Goal: Task Accomplishment & Management: Use online tool/utility

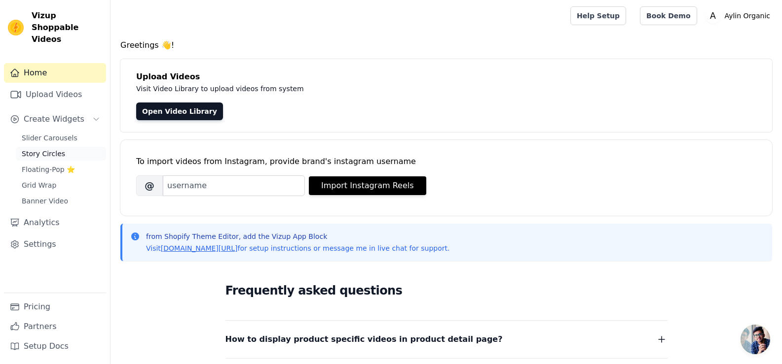
click at [66, 147] on link "Story Circles" at bounding box center [61, 154] width 90 height 14
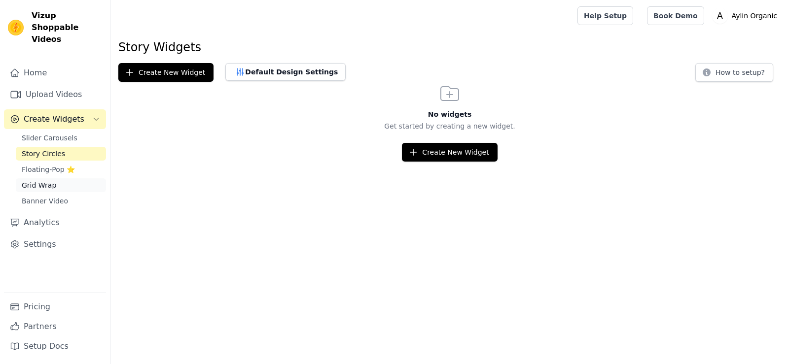
click at [43, 180] on span "Grid Wrap" at bounding box center [39, 185] width 35 height 10
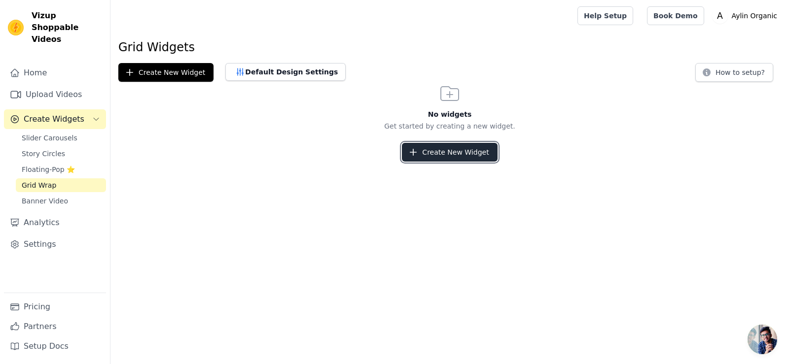
click at [443, 146] on button "Create New Widget" at bounding box center [449, 152] width 95 height 19
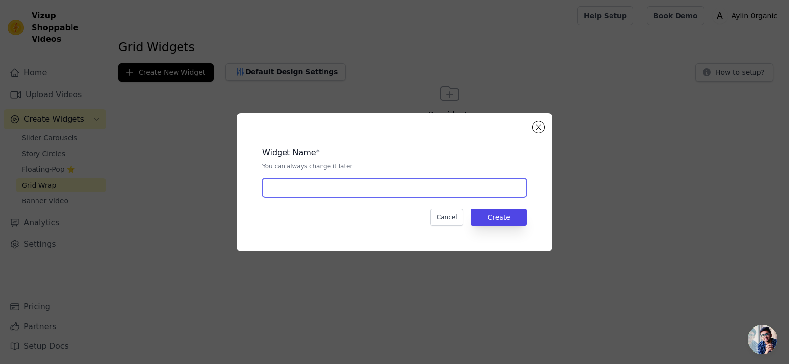
click at [345, 179] on input "text" at bounding box center [394, 188] width 264 height 19
type input "Pineapple cream"
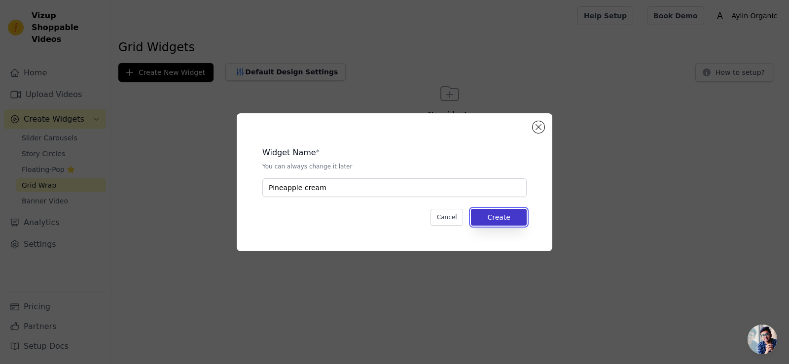
click at [509, 221] on button "Create" at bounding box center [499, 217] width 56 height 17
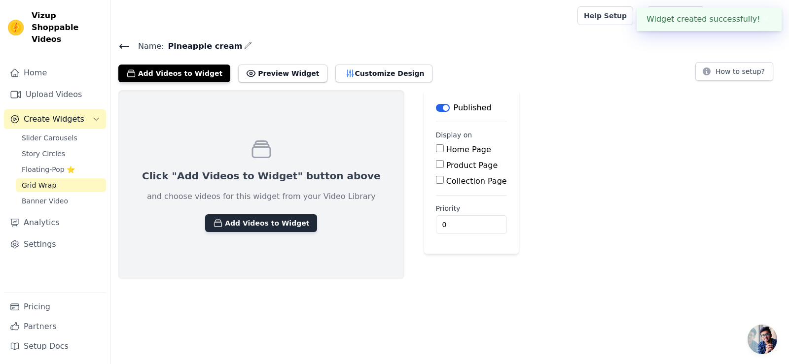
click at [263, 222] on button "Add Videos to Widget" at bounding box center [261, 224] width 112 height 18
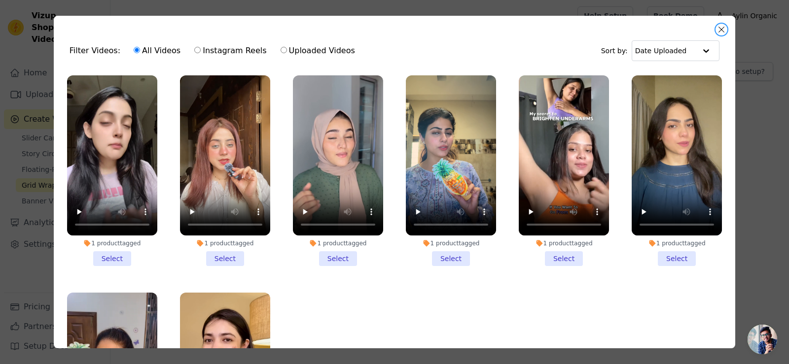
click at [722, 27] on button "Close modal" at bounding box center [722, 30] width 12 height 12
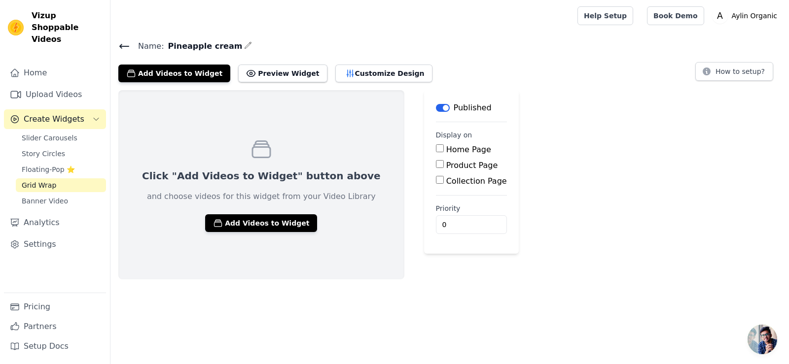
click at [515, 129] on div "Click "Add Videos to Widget" button above and choose videos for this widget fro…" at bounding box center [449, 184] width 679 height 189
click at [47, 64] on link "Home" at bounding box center [55, 73] width 102 height 20
